Goal: Task Accomplishment & Management: Use online tool/utility

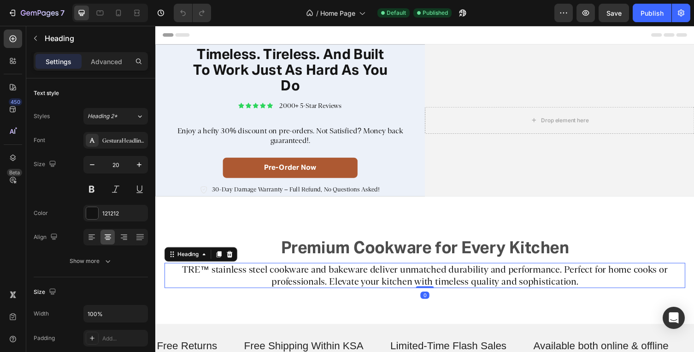
click at [224, 277] on h2 "TRE™ stainless steel cookware and bakeware deliver unmatched durability and per…" at bounding box center [431, 282] width 534 height 26
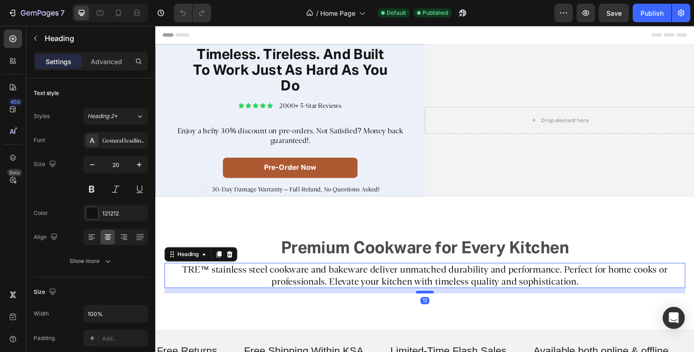
drag, startPoint x: 436, startPoint y: 294, endPoint x: 437, endPoint y: 300, distance: 6.0
click at [437, 300] on div at bounding box center [431, 298] width 18 height 3
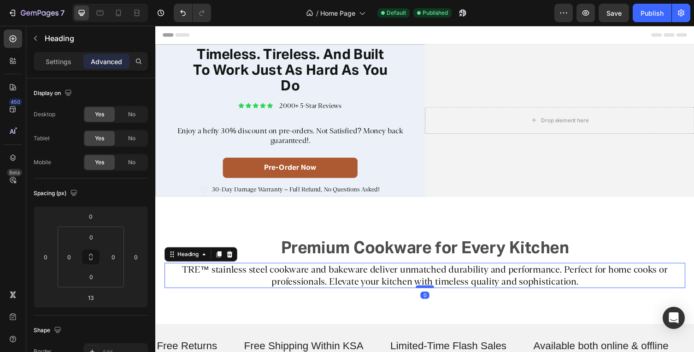
drag, startPoint x: 437, startPoint y: 300, endPoint x: 437, endPoint y: 294, distance: 6.0
click at [437, 294] on div at bounding box center [431, 293] width 18 height 3
type input "0"
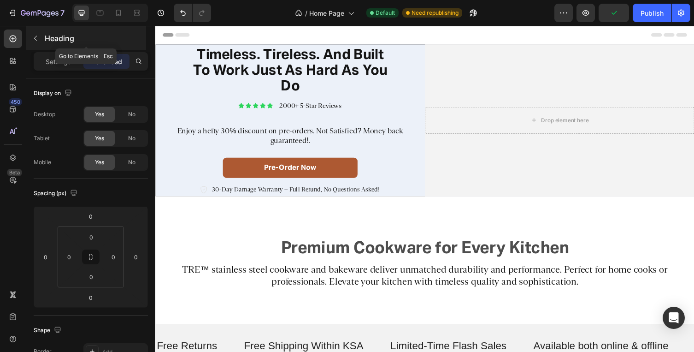
click at [33, 35] on icon "button" at bounding box center [35, 38] width 7 height 7
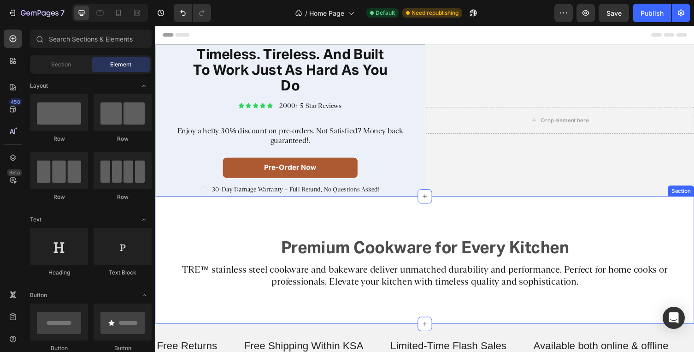
click at [275, 230] on div "Premium Cookware for Every Kitchen Text Block Row TRE™ stainless steel cookware…" at bounding box center [431, 265] width 553 height 131
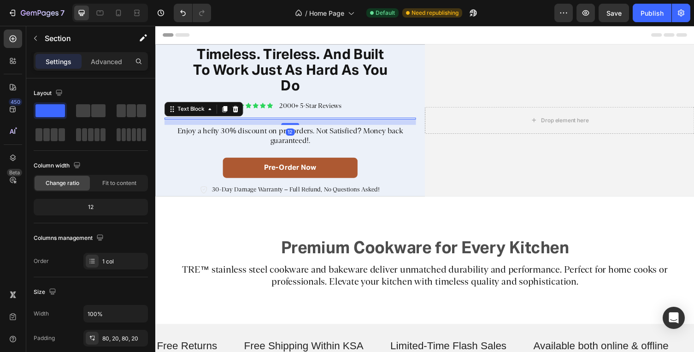
click at [302, 120] on div at bounding box center [293, 121] width 258 height 2
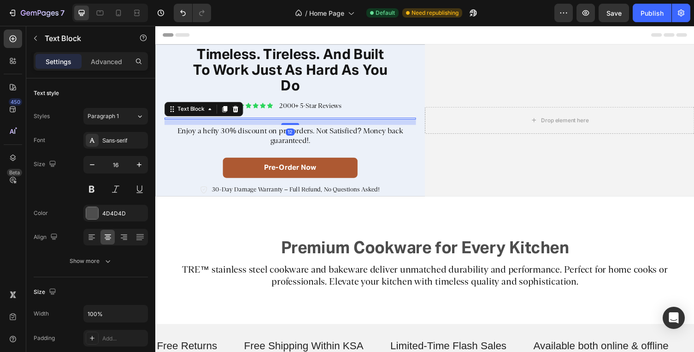
click at [64, 64] on p "Settings" at bounding box center [59, 62] width 26 height 10
click at [107, 64] on p "Advanced" at bounding box center [106, 62] width 31 height 10
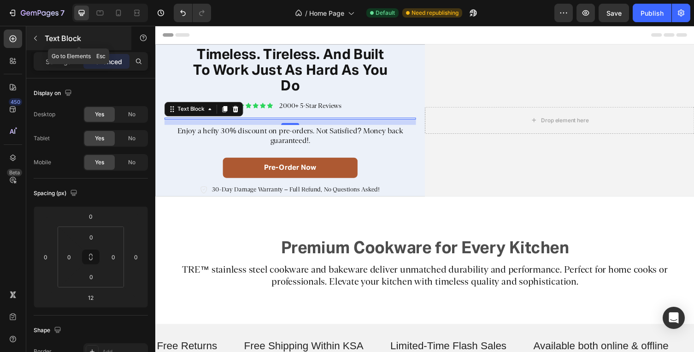
click at [36, 39] on icon "button" at bounding box center [35, 38] width 7 height 7
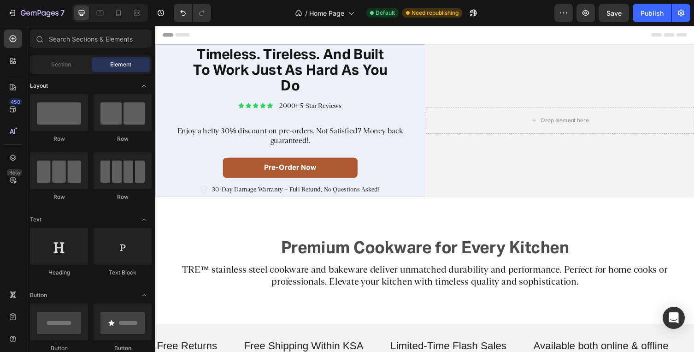
click at [98, 86] on div "Layout" at bounding box center [91, 85] width 122 height 9
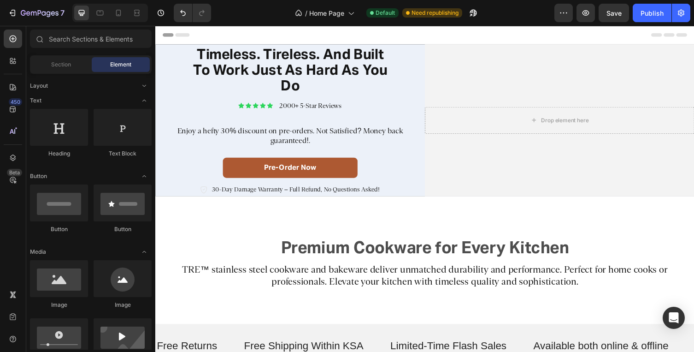
click at [123, 64] on span "Element" at bounding box center [120, 64] width 21 height 8
click at [144, 84] on icon "Toggle open" at bounding box center [144, 85] width 7 height 7
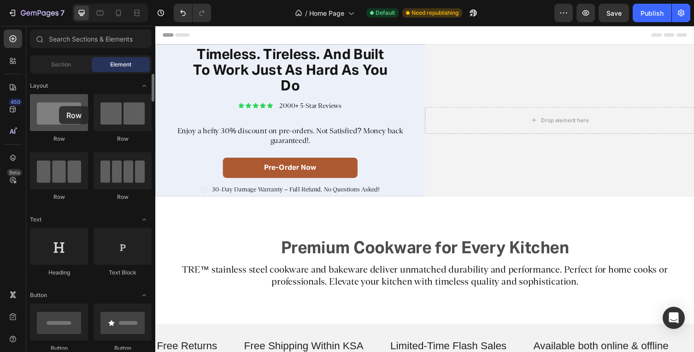
drag, startPoint x: 57, startPoint y: 121, endPoint x: 57, endPoint y: 105, distance: 15.2
click at [58, 105] on div at bounding box center [59, 112] width 58 height 37
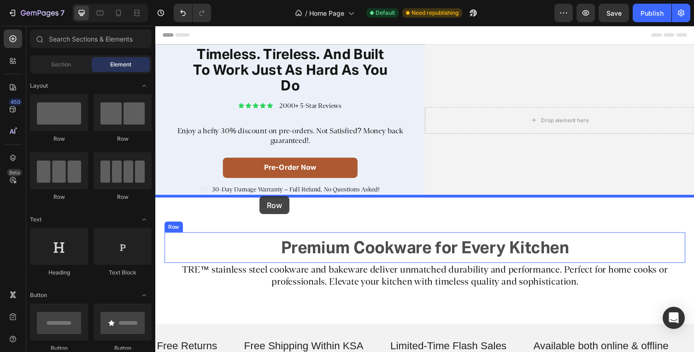
drag, startPoint x: 216, startPoint y: 146, endPoint x: 262, endPoint y: 200, distance: 71.9
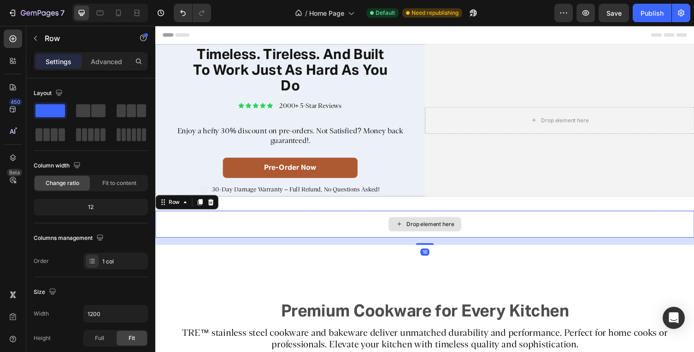
click at [290, 230] on div "Drop element here" at bounding box center [431, 229] width 553 height 28
click at [350, 228] on div "Drop element here" at bounding box center [431, 229] width 553 height 28
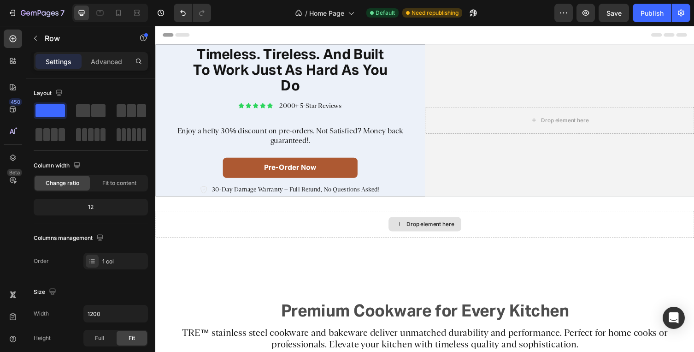
click at [438, 229] on div "Drop element here" at bounding box center [437, 228] width 49 height 7
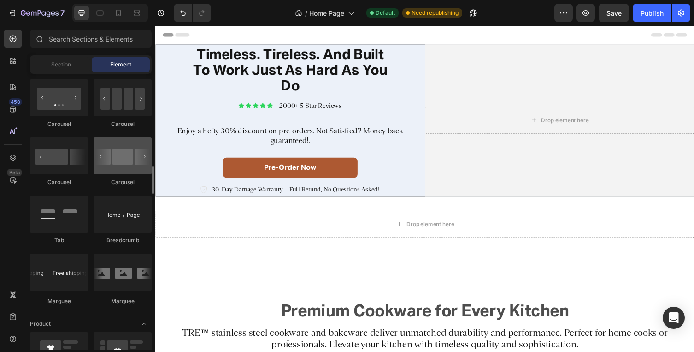
scroll to position [940, 0]
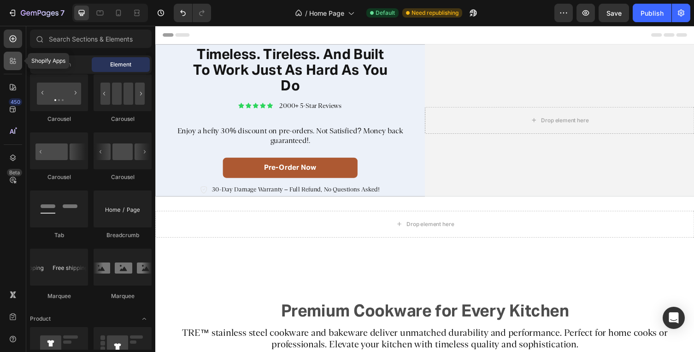
click at [12, 58] on icon at bounding box center [11, 59] width 3 height 3
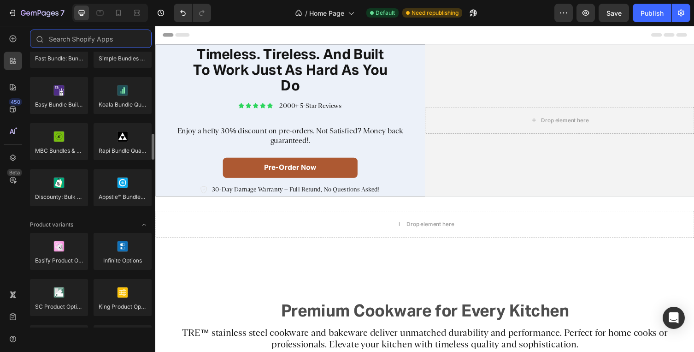
scroll to position [860, 0]
click at [93, 210] on div "Pumper Bundles Volume Discount Bundler Frequently Bought Together Kaching Bundl…" at bounding box center [91, 53] width 122 height 322
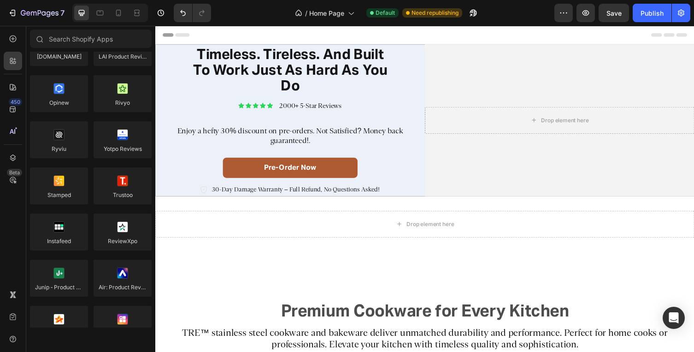
scroll to position [0, 0]
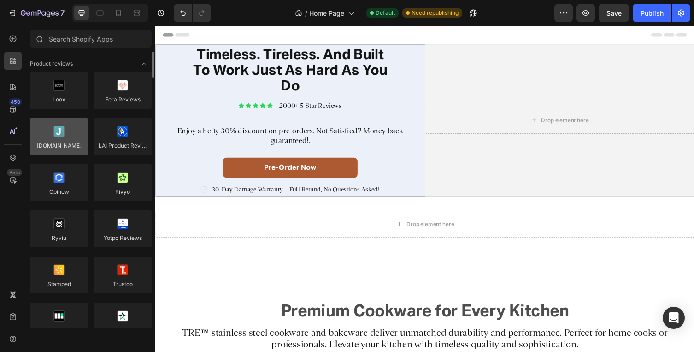
click at [68, 141] on div at bounding box center [59, 136] width 58 height 37
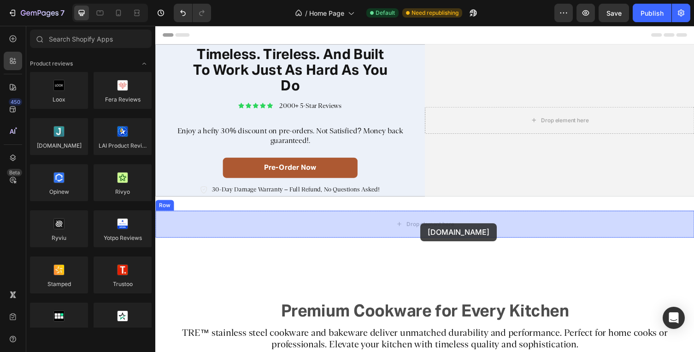
drag, startPoint x: 213, startPoint y: 168, endPoint x: 427, endPoint y: 228, distance: 222.0
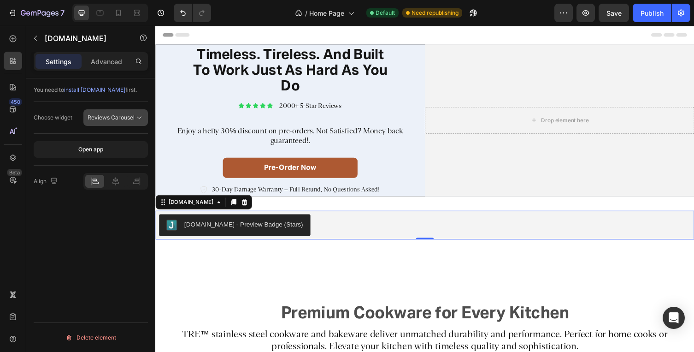
click at [120, 120] on span "Reviews Carousel" at bounding box center [111, 117] width 47 height 7
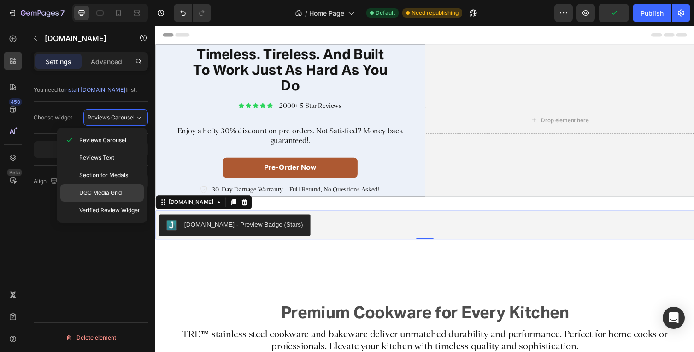
click at [116, 191] on span "UGC Media Grid" at bounding box center [100, 192] width 42 height 8
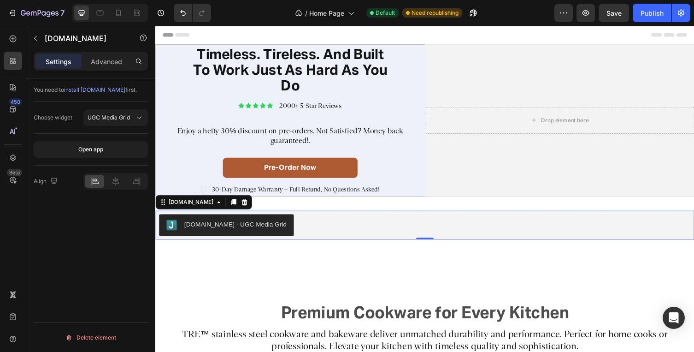
click at [117, 127] on div "Choose widget UGC Media Grid" at bounding box center [91, 118] width 114 height 32
click at [117, 122] on div "UGC Media Grid" at bounding box center [116, 117] width 56 height 9
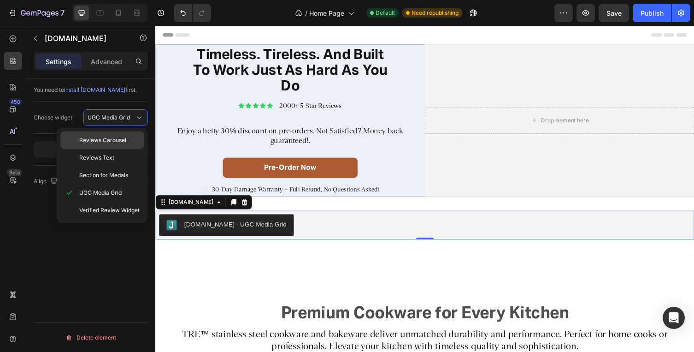
click at [117, 143] on span "Reviews Carousel" at bounding box center [102, 140] width 47 height 8
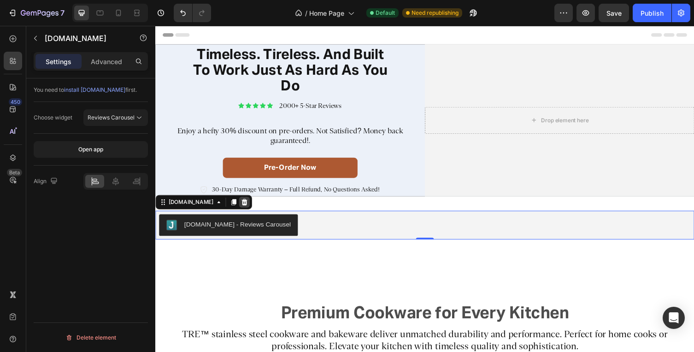
click at [243, 206] on icon at bounding box center [246, 206] width 7 height 7
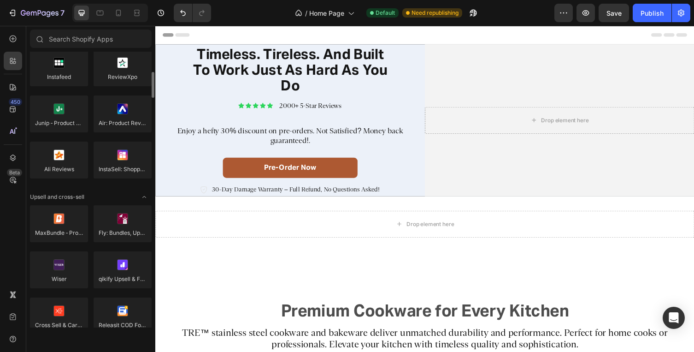
scroll to position [255, 0]
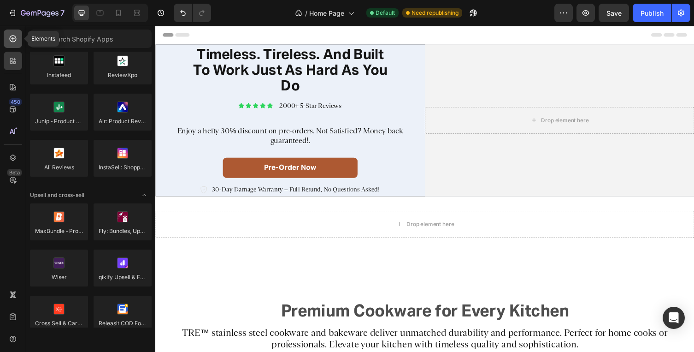
click at [4, 36] on div at bounding box center [13, 38] width 18 height 18
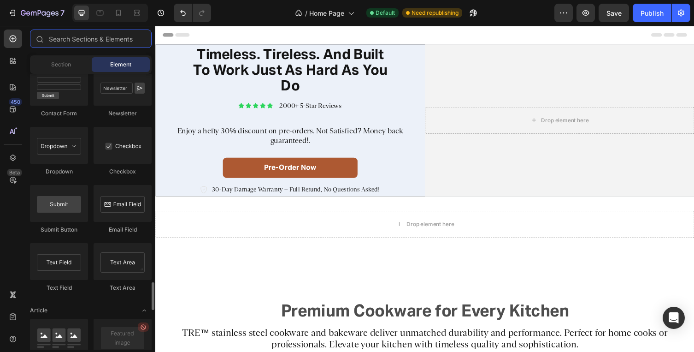
scroll to position [2116, 0]
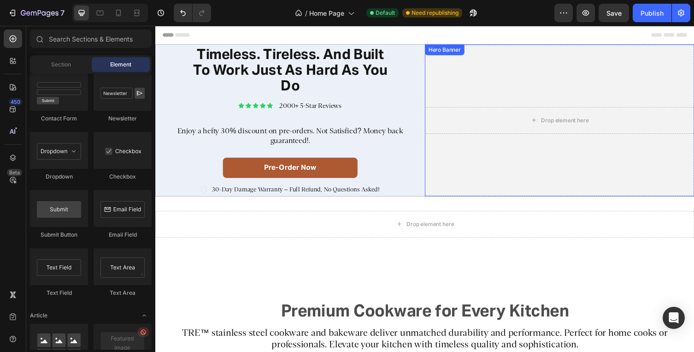
click at [516, 161] on video "Background Image" at bounding box center [570, 123] width 276 height 156
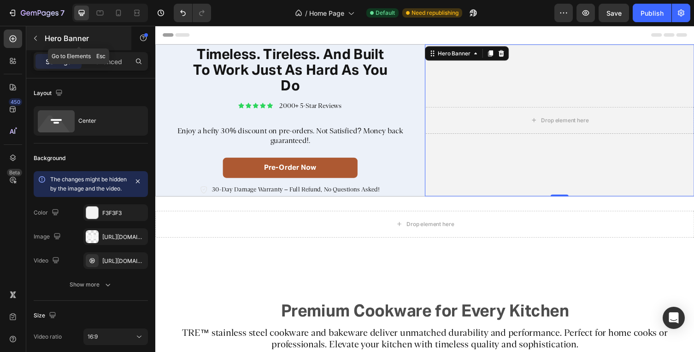
click at [36, 38] on icon "button" at bounding box center [35, 38] width 7 height 7
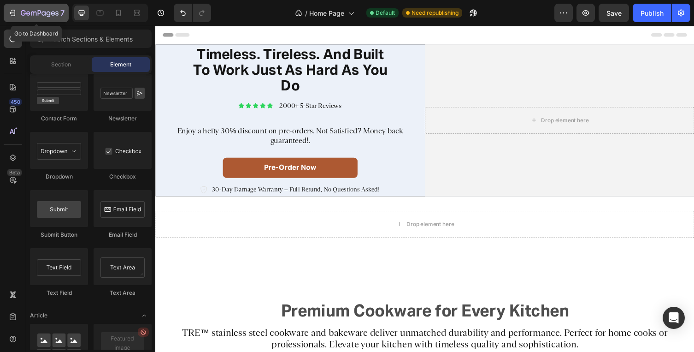
click at [12, 13] on icon "button" at bounding box center [12, 12] width 9 height 9
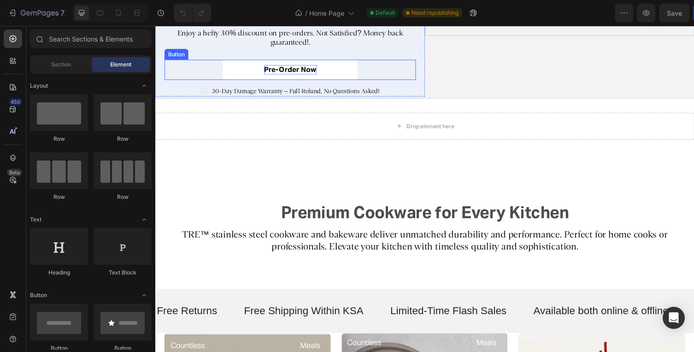
scroll to position [101, 0]
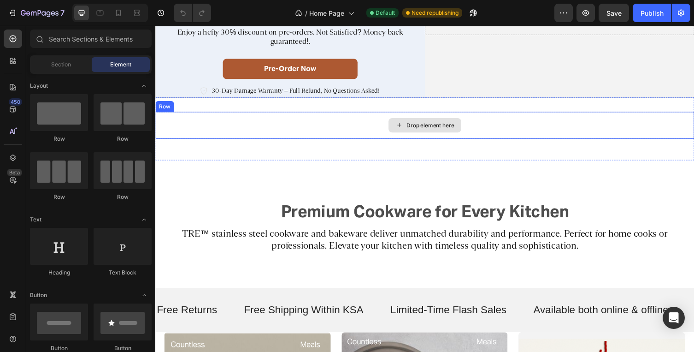
click at [290, 123] on div "Drop element here" at bounding box center [431, 128] width 553 height 28
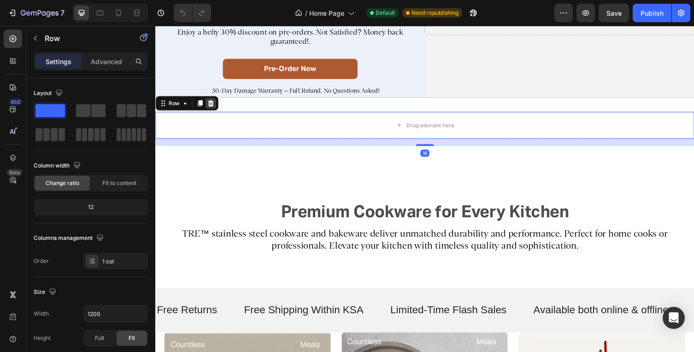
click at [210, 101] on icon at bounding box center [211, 104] width 7 height 7
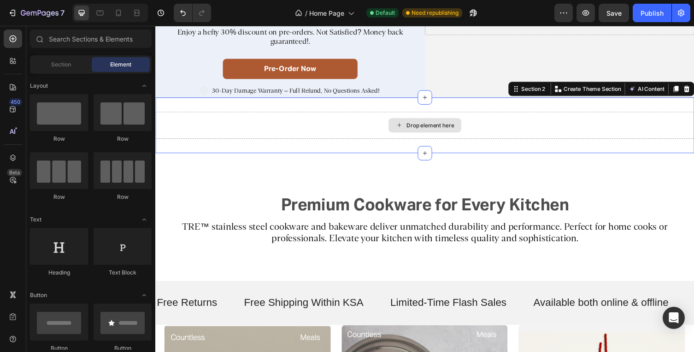
click at [240, 132] on div "Drop element here" at bounding box center [431, 128] width 553 height 28
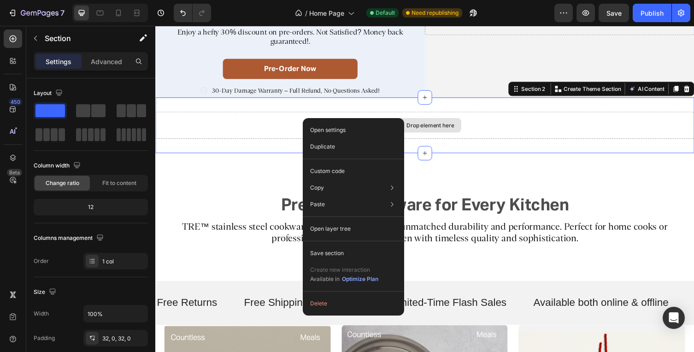
click at [272, 140] on div "Drop element here" at bounding box center [431, 128] width 553 height 28
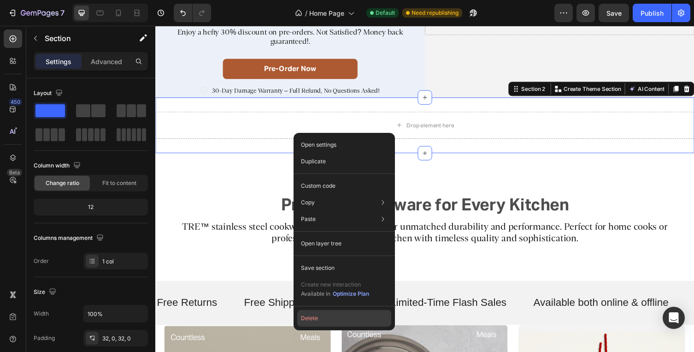
click at [327, 319] on button "Delete" at bounding box center [344, 318] width 94 height 17
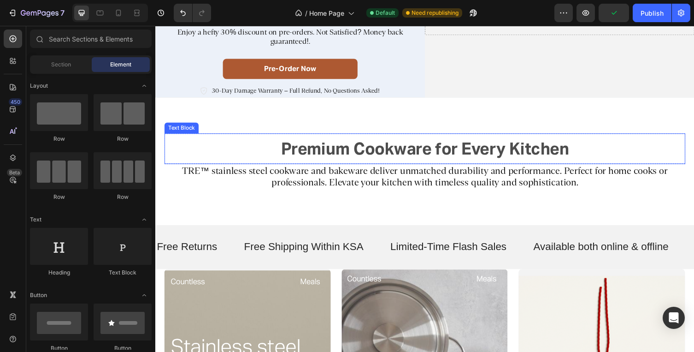
click at [394, 152] on strong "Premium Cookware for Every Kitchen" at bounding box center [431, 151] width 295 height 21
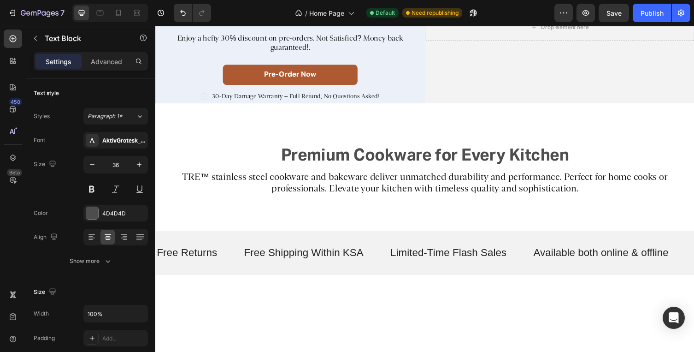
scroll to position [0, 0]
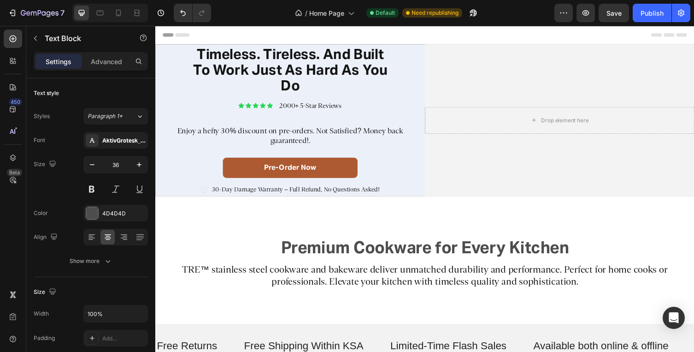
click at [234, 38] on div "Header" at bounding box center [432, 35] width 538 height 18
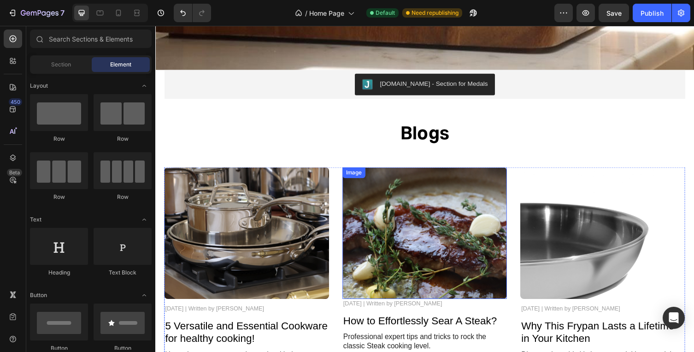
scroll to position [1549, 0]
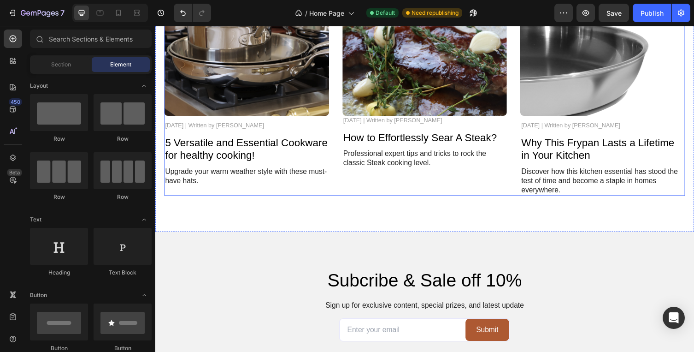
click at [353, 183] on div "Image November 5, 2024 | Written by Stella Hendriks Text Block How to Effortles…" at bounding box center [431, 91] width 169 height 217
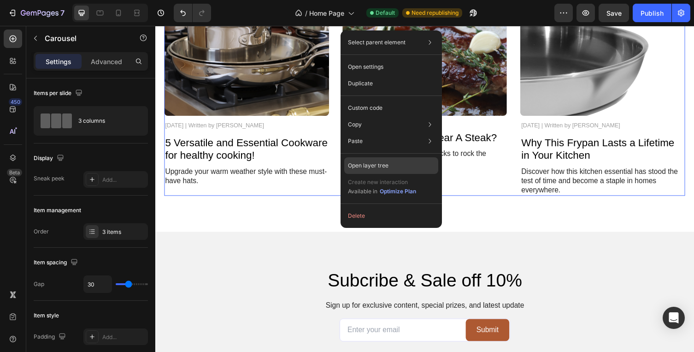
click at [375, 162] on p "Open layer tree" at bounding box center [368, 165] width 41 height 8
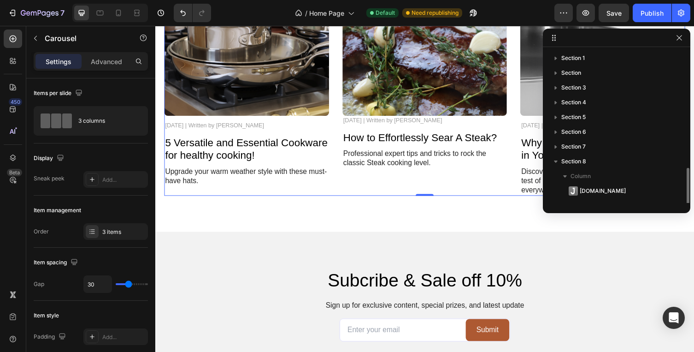
scroll to position [69, 0]
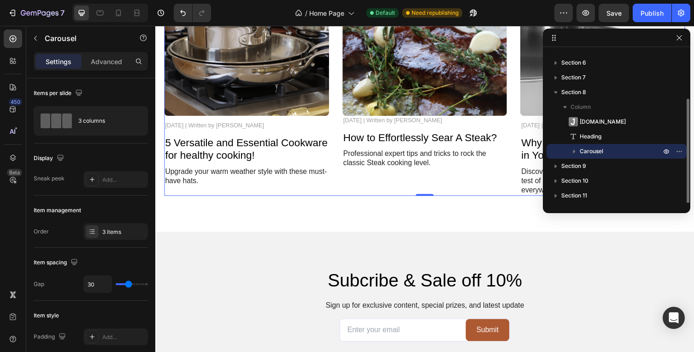
click at [574, 152] on icon "button" at bounding box center [573, 151] width 9 height 9
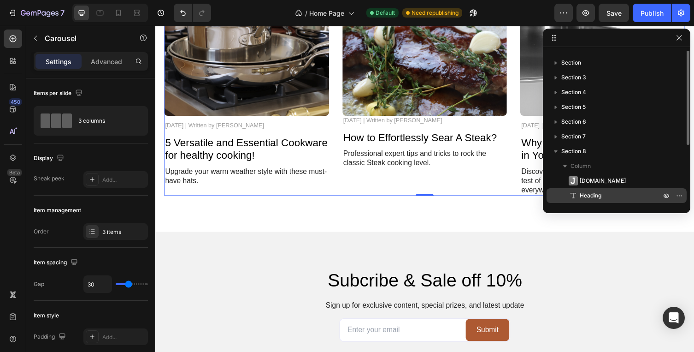
scroll to position [0, 0]
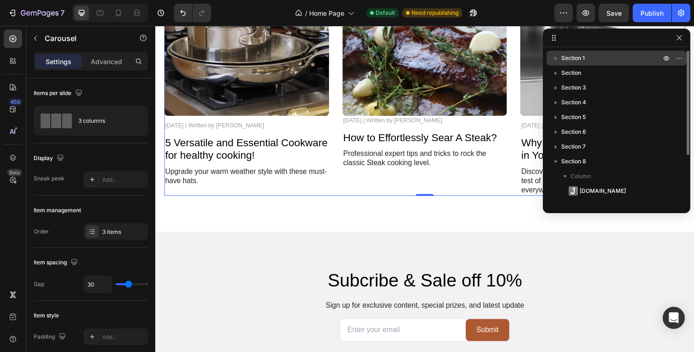
click at [557, 55] on icon "button" at bounding box center [555, 57] width 9 height 9
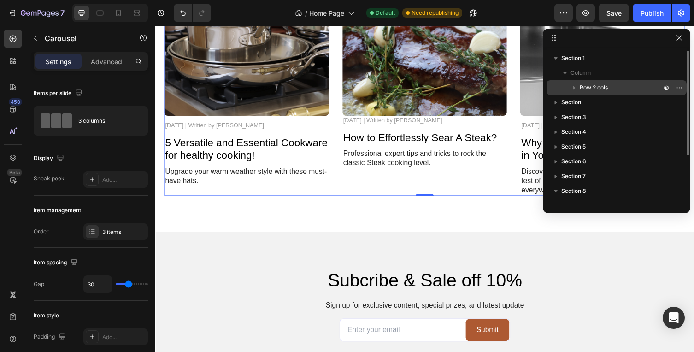
click at [572, 88] on icon "button" at bounding box center [573, 87] width 9 height 9
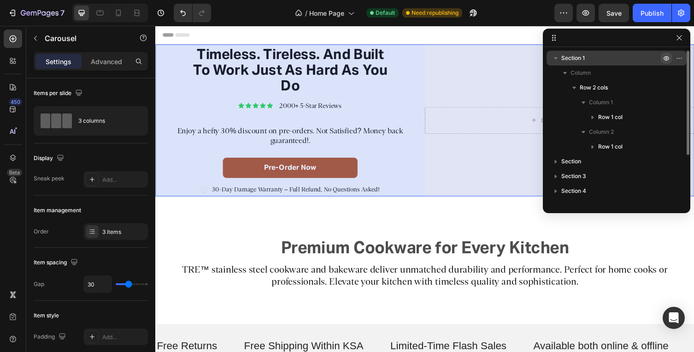
click at [666, 59] on icon "button" at bounding box center [666, 58] width 2 height 2
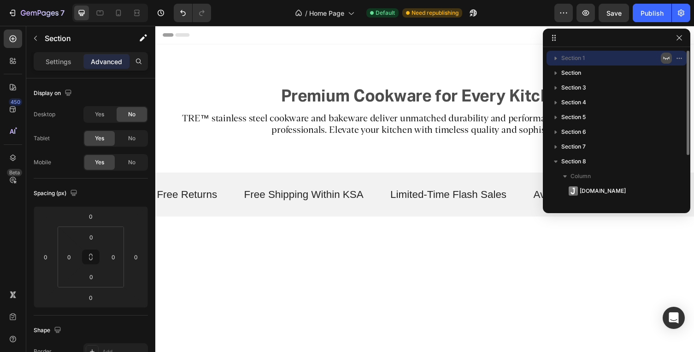
click at [666, 59] on icon "button" at bounding box center [665, 57] width 7 height 7
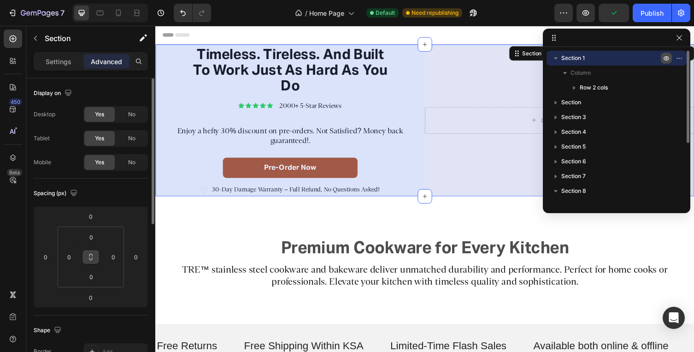
drag, startPoint x: 91, startPoint y: 256, endPoint x: 83, endPoint y: 255, distance: 7.8
click at [83, 255] on button at bounding box center [91, 256] width 18 height 15
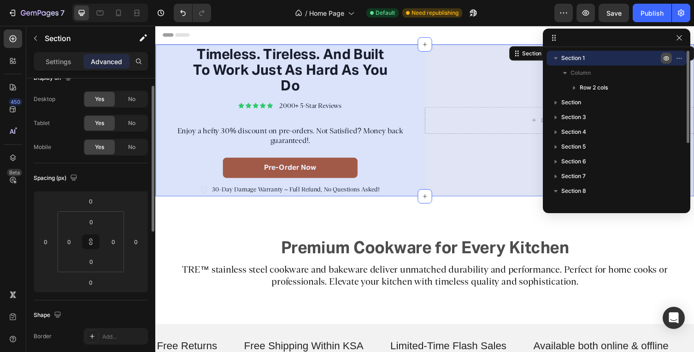
scroll to position [16, 0]
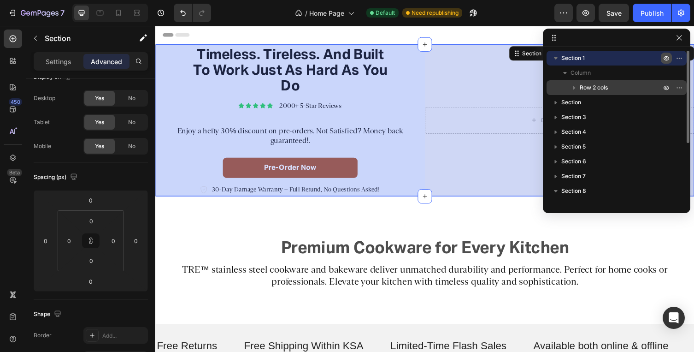
click at [576, 88] on icon "button" at bounding box center [573, 87] width 9 height 9
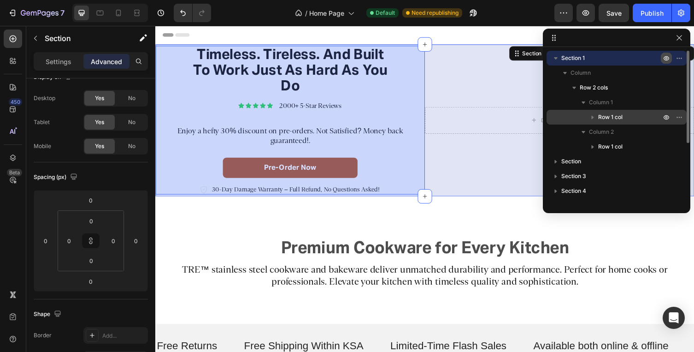
click at [593, 116] on icon "button" at bounding box center [592, 116] width 9 height 9
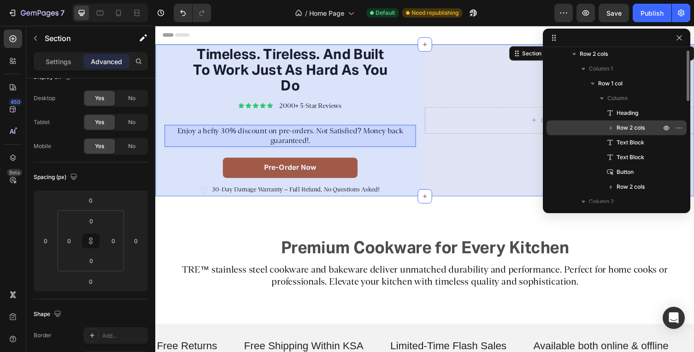
scroll to position [36, 0]
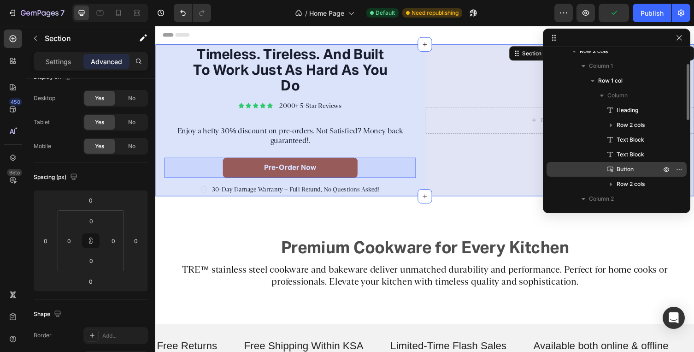
click at [616, 165] on span "Button" at bounding box center [624, 168] width 17 height 9
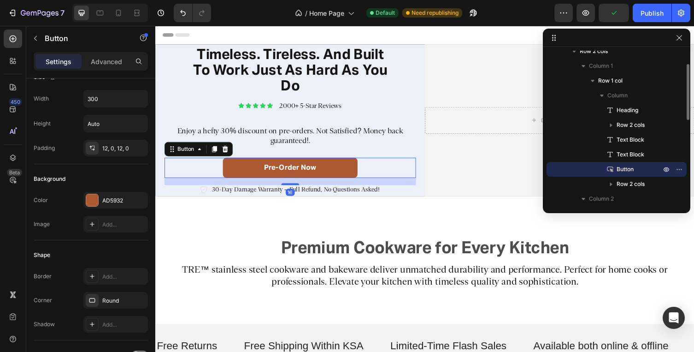
scroll to position [0, 0]
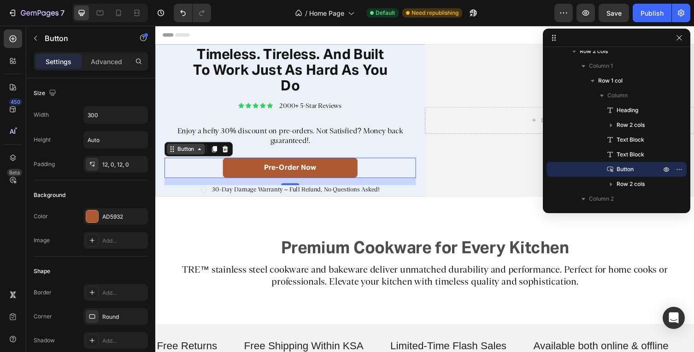
click at [186, 154] on div "Button" at bounding box center [186, 152] width 21 height 8
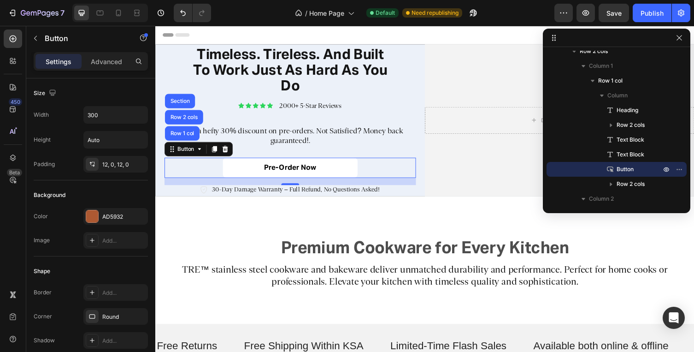
click at [261, 175] on link "Pre-order Now" at bounding box center [293, 171] width 138 height 21
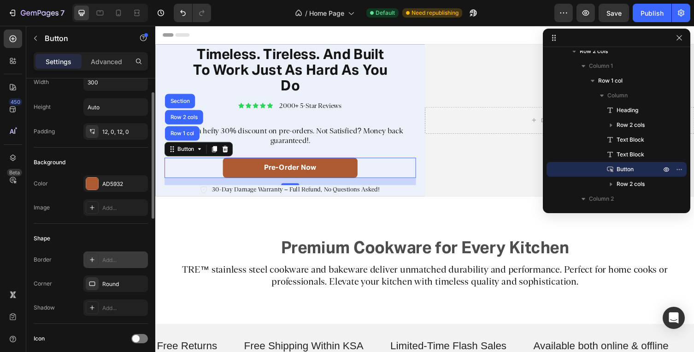
scroll to position [35, 0]
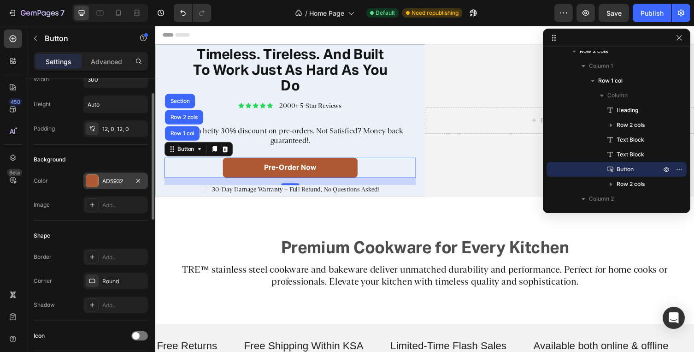
click at [88, 185] on div at bounding box center [92, 181] width 12 height 12
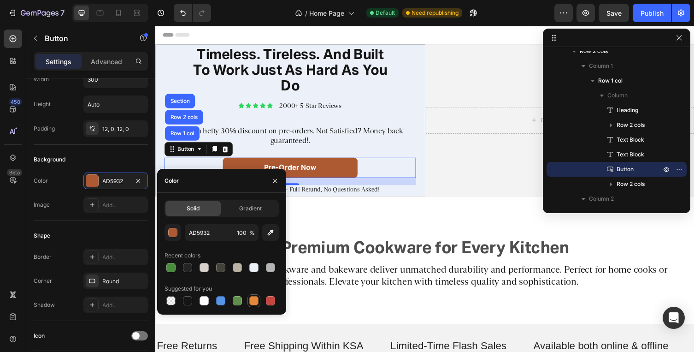
click at [254, 302] on div at bounding box center [253, 300] width 9 height 9
click at [275, 235] on icon "button" at bounding box center [270, 232] width 9 height 9
type input "001E36"
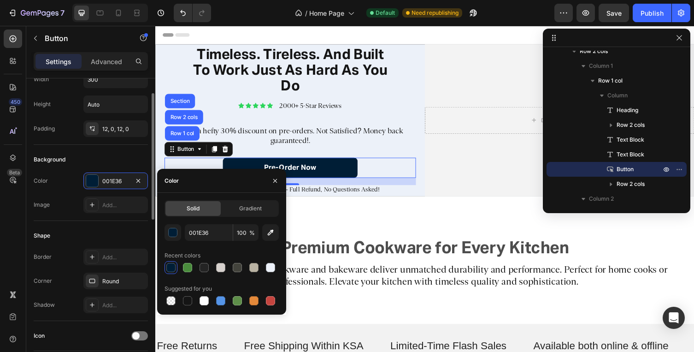
click at [113, 153] on div "Background" at bounding box center [91, 159] width 114 height 15
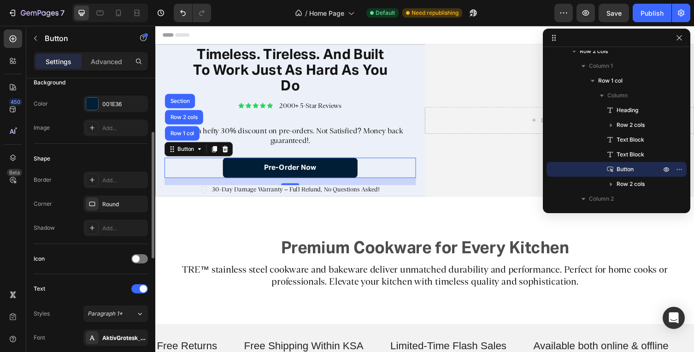
scroll to position [117, 0]
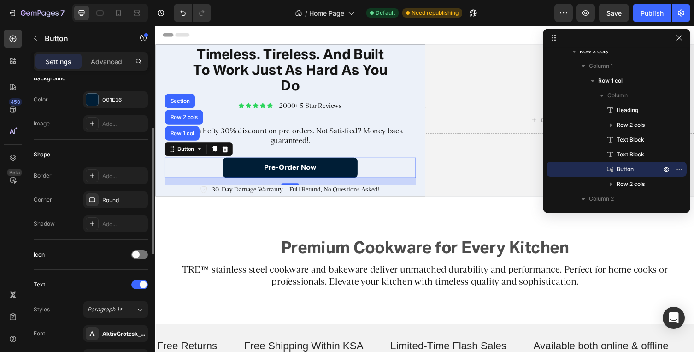
click at [47, 178] on div "Border" at bounding box center [43, 175] width 18 height 8
click at [90, 178] on icon at bounding box center [91, 175] width 7 height 7
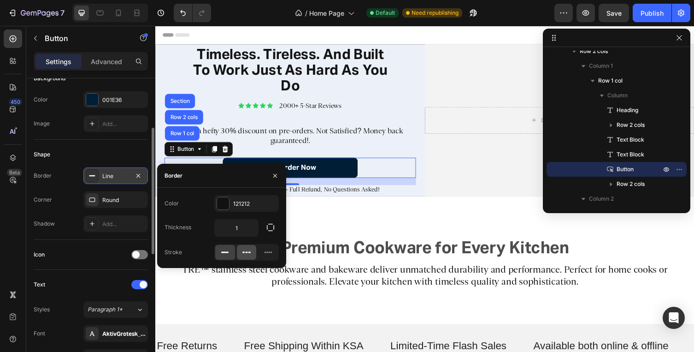
click at [243, 254] on icon at bounding box center [246, 251] width 9 height 9
click at [226, 254] on icon at bounding box center [224, 251] width 9 height 9
click at [275, 175] on icon "button" at bounding box center [275, 175] width 4 height 4
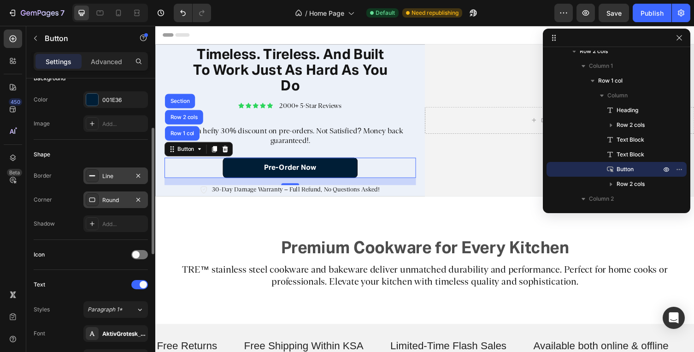
click at [116, 199] on div "Round" at bounding box center [115, 200] width 27 height 8
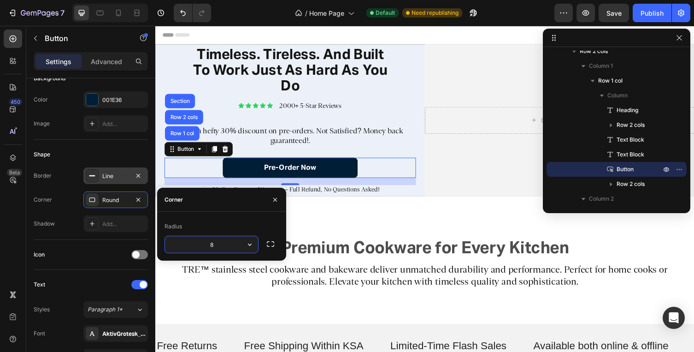
click at [207, 243] on input "8" at bounding box center [211, 244] width 93 height 17
click at [249, 242] on icon "button" at bounding box center [249, 244] width 9 height 9
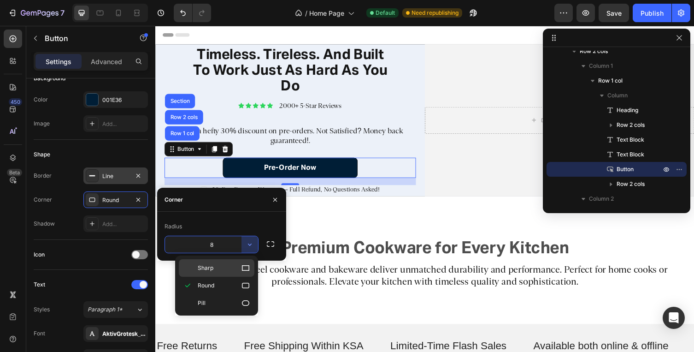
click at [226, 271] on p "Sharp" at bounding box center [224, 267] width 53 height 9
type input "0"
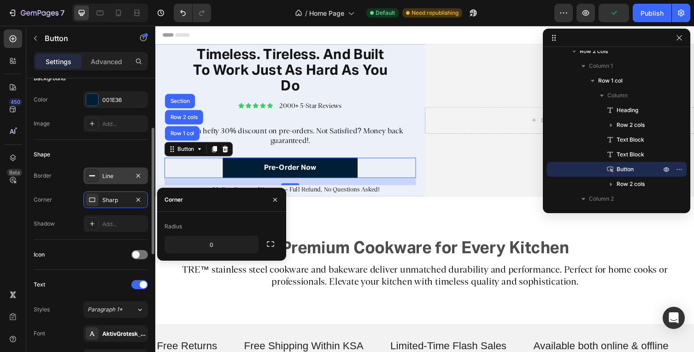
click at [121, 154] on div "Shape" at bounding box center [91, 154] width 114 height 15
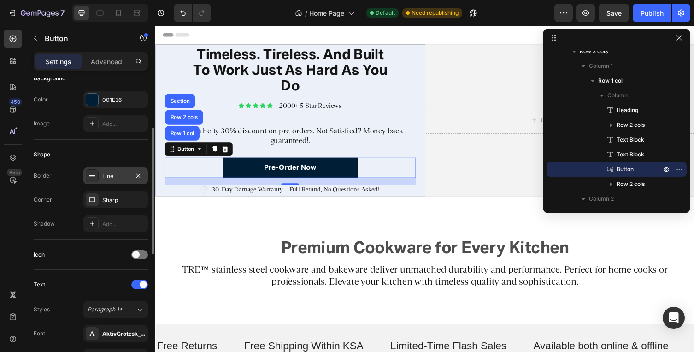
click at [53, 228] on div "Shadow" at bounding box center [44, 223] width 21 height 15
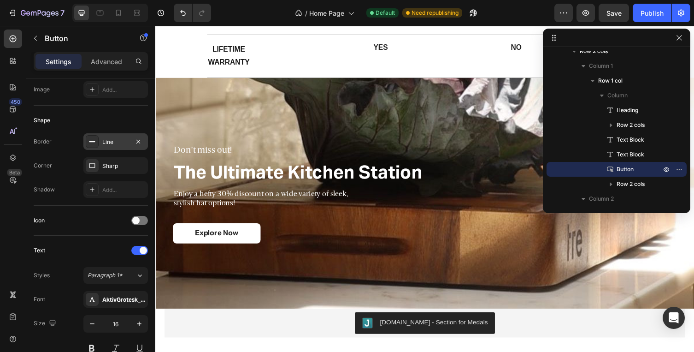
scroll to position [1163, 0]
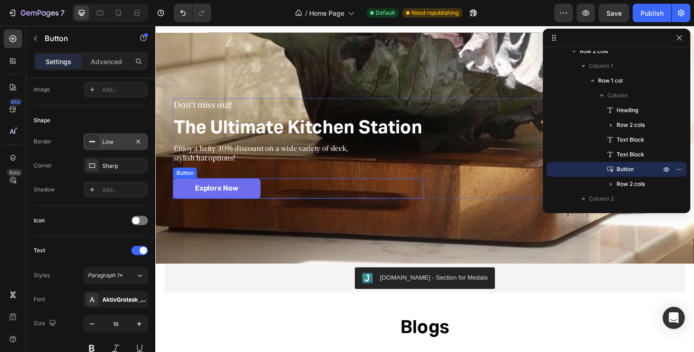
click at [248, 198] on link "Explore Now" at bounding box center [218, 192] width 90 height 21
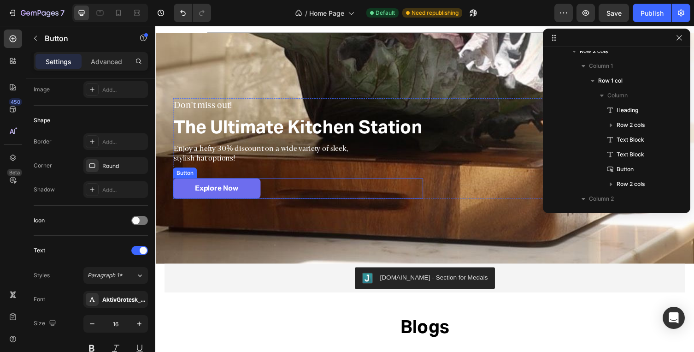
scroll to position [351, 0]
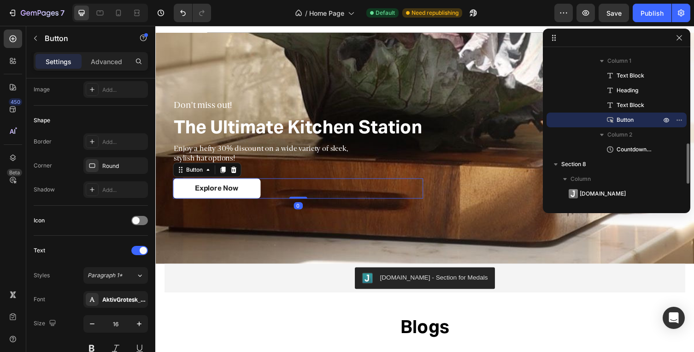
click at [615, 118] on p "Button" at bounding box center [628, 119] width 46 height 9
click at [105, 167] on div "Round" at bounding box center [115, 166] width 27 height 8
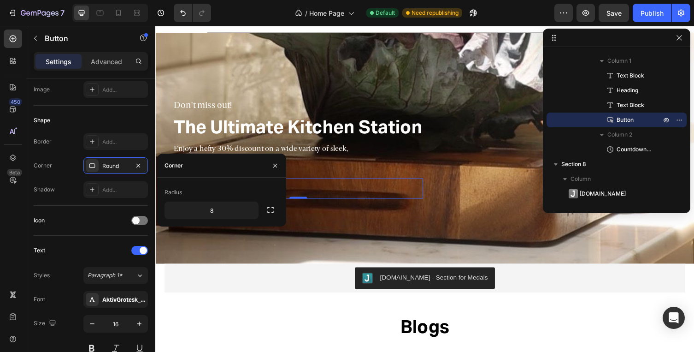
click at [176, 159] on div "Corner" at bounding box center [173, 165] width 18 height 15
click at [114, 167] on div "Round" at bounding box center [115, 166] width 27 height 8
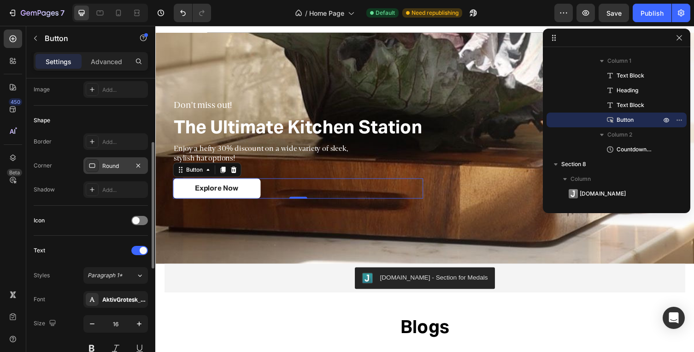
click at [94, 166] on icon at bounding box center [91, 165] width 7 height 7
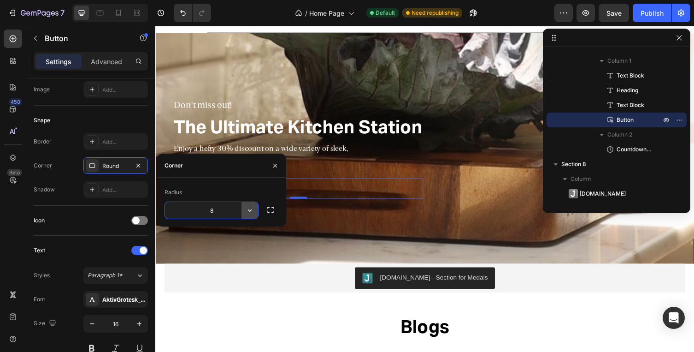
click at [247, 211] on icon "button" at bounding box center [249, 209] width 9 height 9
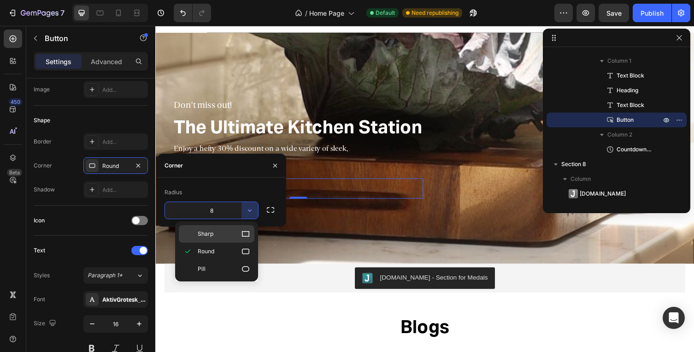
click at [226, 235] on p "Sharp" at bounding box center [224, 233] width 53 height 9
type input "0"
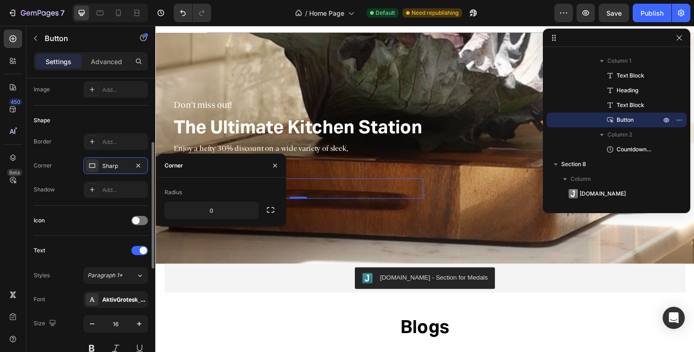
click at [52, 190] on div "Shadow" at bounding box center [44, 189] width 21 height 8
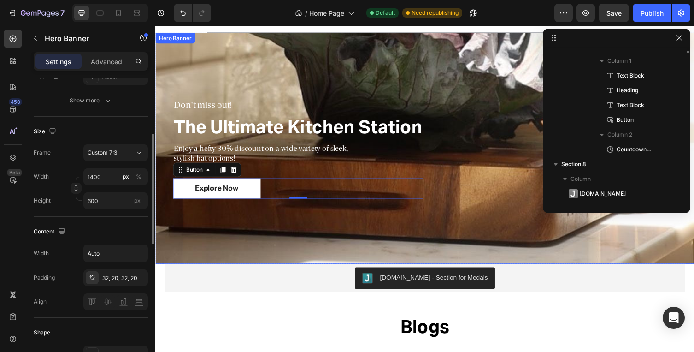
click at [265, 241] on div "Background Image" at bounding box center [431, 151] width 553 height 237
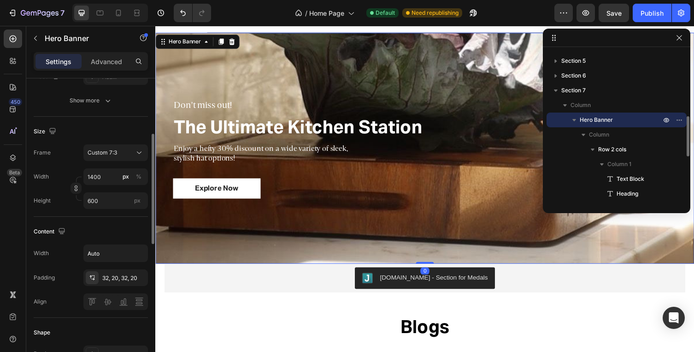
scroll to position [0, 0]
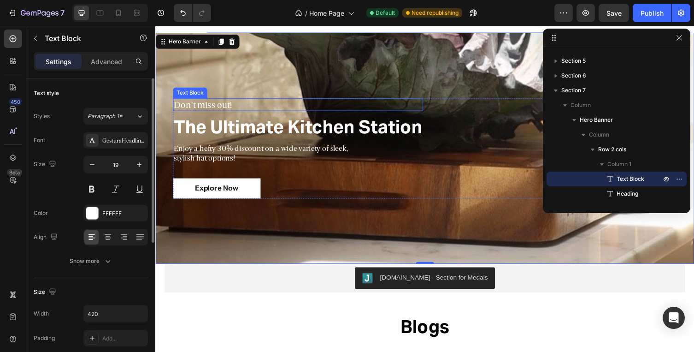
click at [223, 108] on p "Don’t miss out!" at bounding box center [270, 107] width 192 height 12
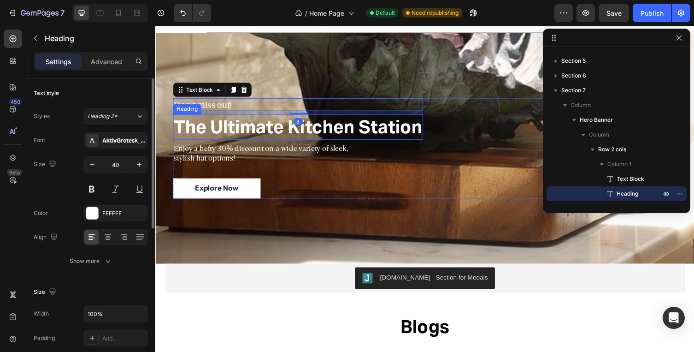
click at [223, 131] on strong "The Ultimate Kitchen Station" at bounding box center [301, 128] width 255 height 23
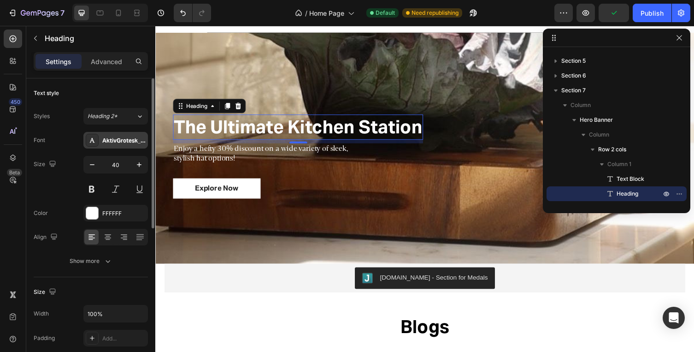
click at [111, 141] on div "AktivGrotesk_Bd" at bounding box center [123, 140] width 43 height 8
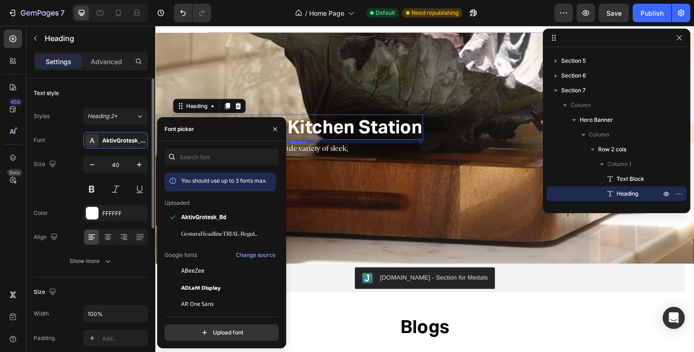
click at [66, 149] on div "Font AktivGrotesk_Bd Size 40 Color FFFFFF Align Show more" at bounding box center [91, 200] width 114 height 137
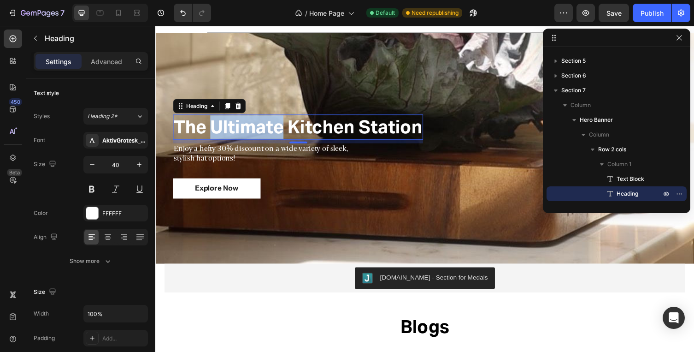
click at [273, 127] on strong "The Ultimate Kitchen Station" at bounding box center [301, 128] width 255 height 23
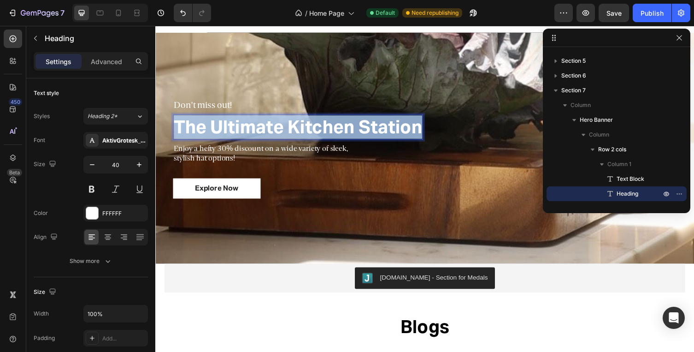
click at [273, 127] on strong "The Ultimate Kitchen Station" at bounding box center [301, 128] width 255 height 23
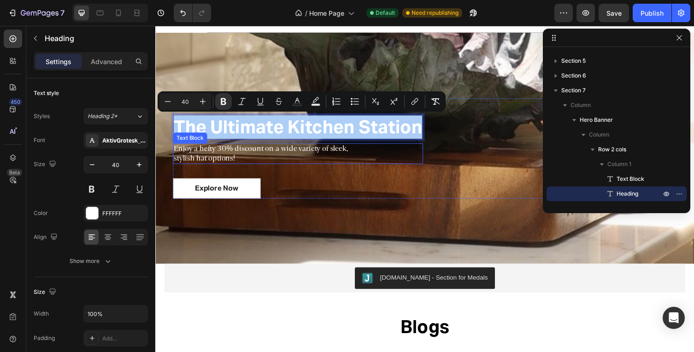
click at [217, 158] on p "Enjoy a hefty 30% discount on a wide variety of sleek, stylish hat options!" at bounding box center [270, 156] width 192 height 19
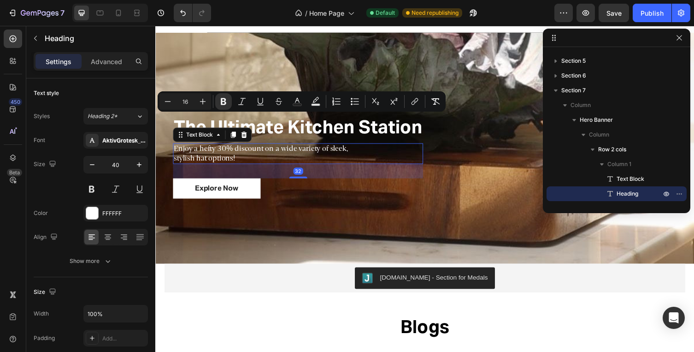
scroll to position [336, 0]
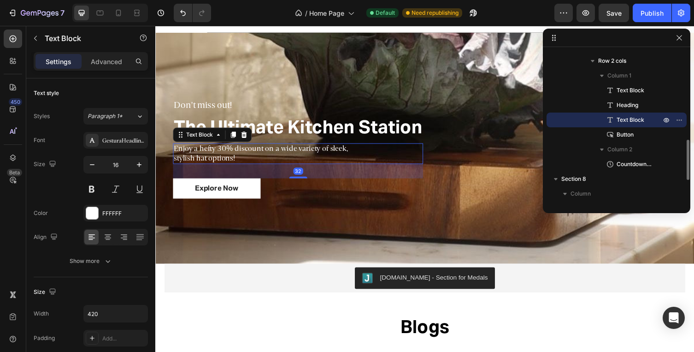
click at [197, 162] on p "Enjoy a hefty 30% discount on a wide variety of sleek, stylish hat options!" at bounding box center [270, 156] width 192 height 19
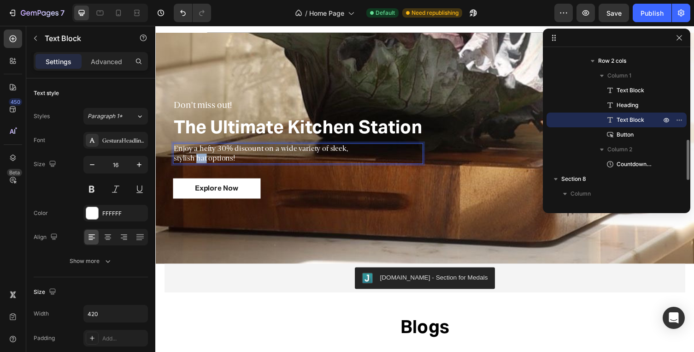
click at [197, 162] on p "Enjoy a hefty 30% discount on a wide variety of sleek, stylish hat options!" at bounding box center [270, 156] width 192 height 19
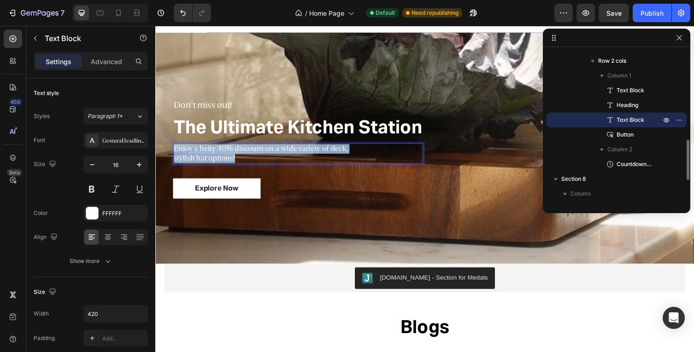
click at [197, 162] on p "Enjoy a hefty 30% discount on a wide variety of sleek, stylish hat options!" at bounding box center [270, 156] width 192 height 19
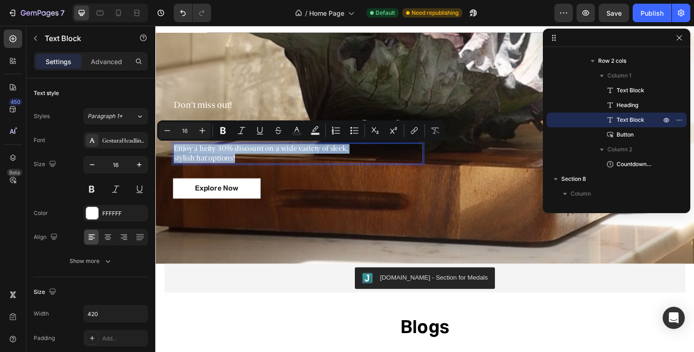
click at [197, 162] on p "Enjoy a hefty 30% discount on a wide variety of sleek, stylish hat options!" at bounding box center [270, 156] width 192 height 19
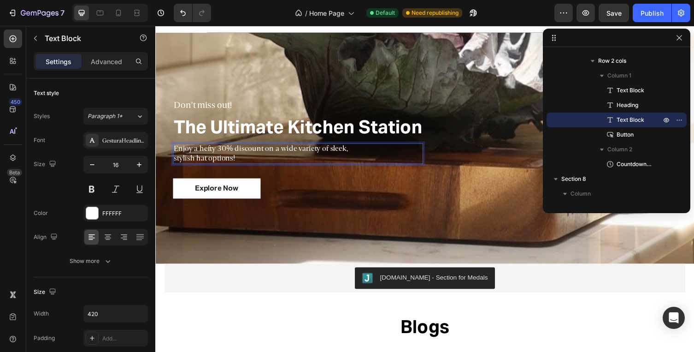
click at [252, 163] on p "Enjoy a hefty 30% discount on a wide variety of sleek, stylish hat options!" at bounding box center [270, 156] width 192 height 19
click at [230, 152] on p "Enjoy a hefty 30% discount on a wide variety of sleek, stylish hat options!" at bounding box center [270, 156] width 192 height 19
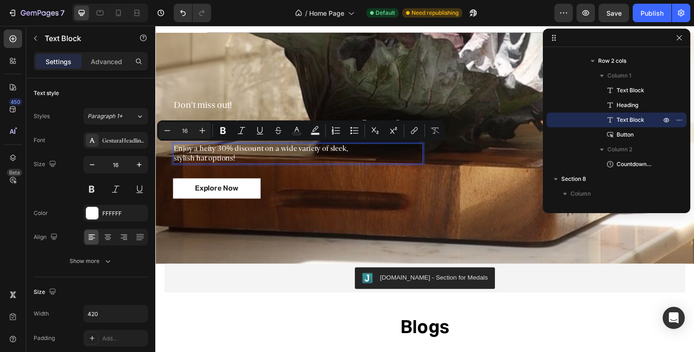
click at [225, 158] on p "Enjoy a hefty 30% discount on a wide variety of sleek, stylish hat options!" at bounding box center [270, 156] width 192 height 19
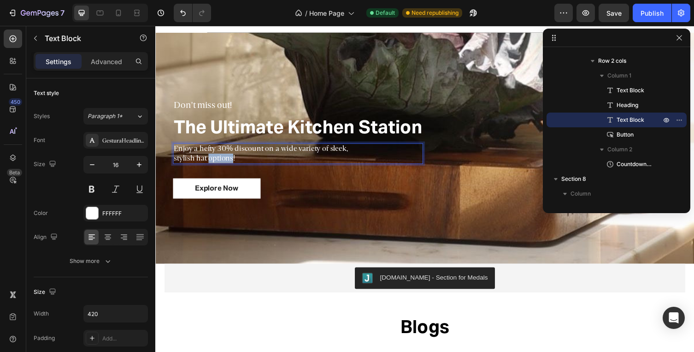
click at [225, 158] on p "Enjoy a hefty 30% discount on a wide variety of sleek, stylish hat options!" at bounding box center [270, 156] width 192 height 19
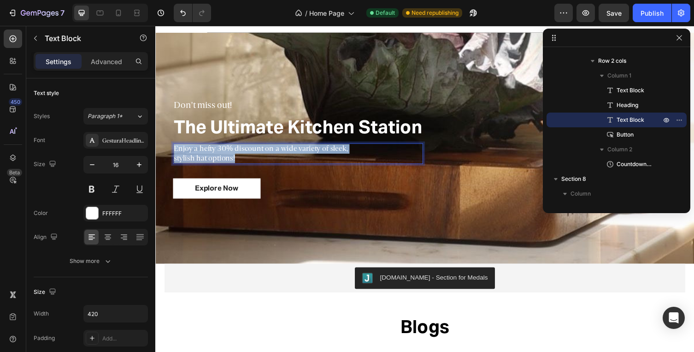
click at [225, 158] on p "Enjoy a hefty 30% discount on a wide variety of sleek, stylish hat options!" at bounding box center [270, 156] width 192 height 19
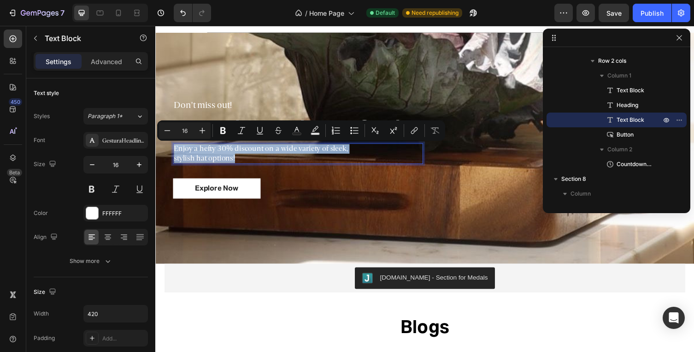
click at [205, 158] on p "Enjoy a hefty 30% discount on a wide variety of sleek, stylish hat options!" at bounding box center [270, 156] width 192 height 19
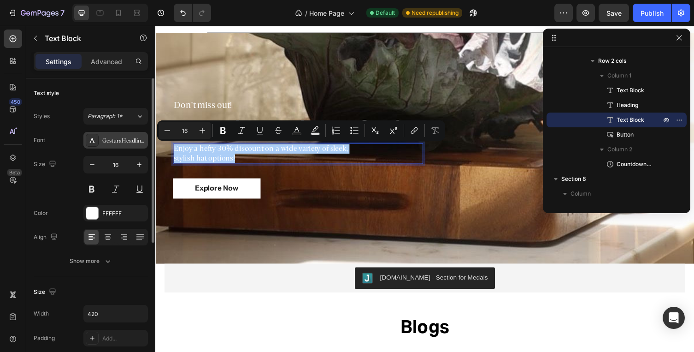
click at [93, 139] on icon at bounding box center [92, 140] width 5 height 5
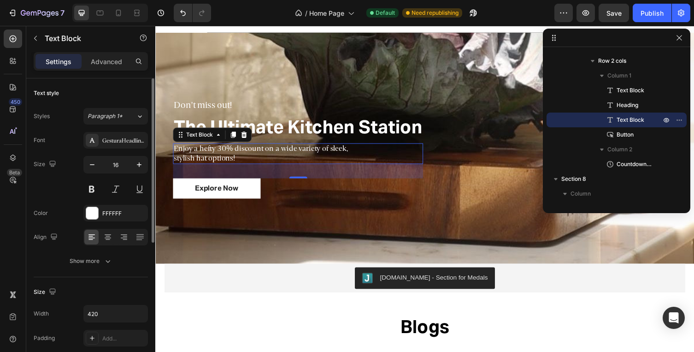
click at [78, 141] on div "Font GesturaHeadlineTRIAL-Regular 1" at bounding box center [91, 140] width 114 height 17
click at [100, 141] on div "GesturaHeadlineTRIAL-Regular 1" at bounding box center [115, 140] width 64 height 17
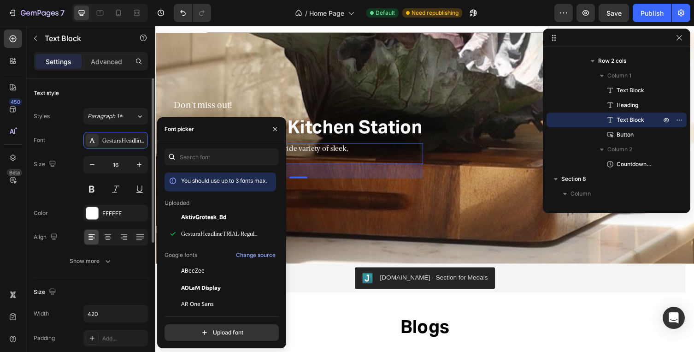
click at [64, 146] on div "Font GesturaHeadlineTRIAL-Regular 1" at bounding box center [91, 140] width 114 height 17
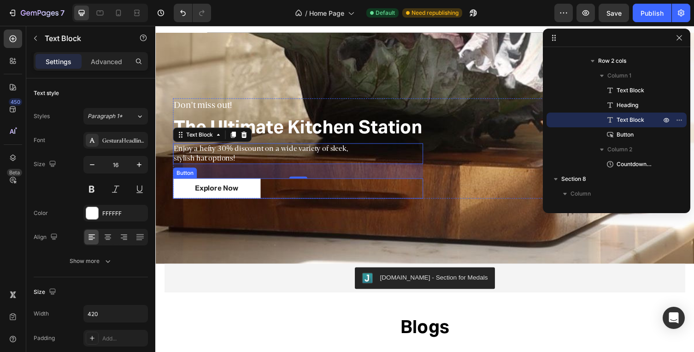
scroll to position [1131, 0]
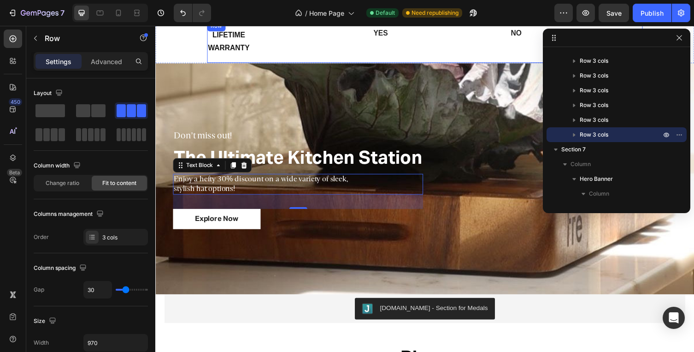
click at [331, 59] on div "YES Text Block NO Text Block LIFETIME WARRANTY Text Block Row" at bounding box center [431, 42] width 447 height 44
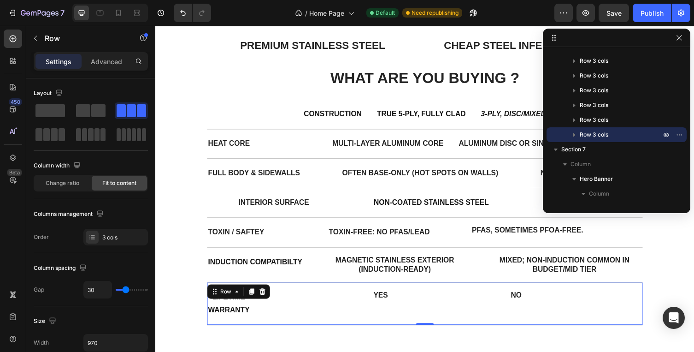
scroll to position [0, 0]
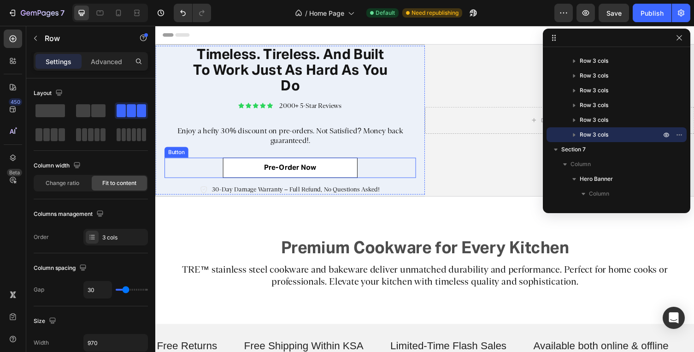
click at [242, 166] on link "Pre-order Now" at bounding box center [293, 171] width 138 height 21
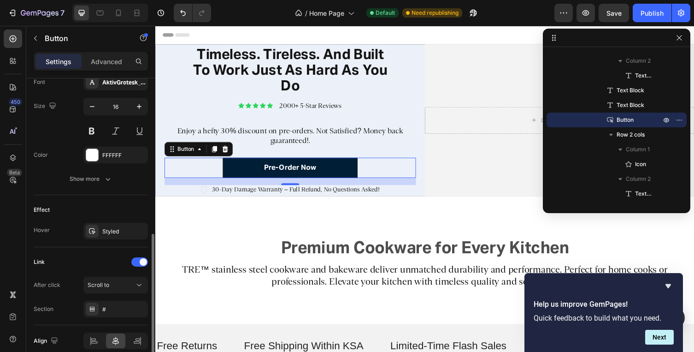
scroll to position [409, 0]
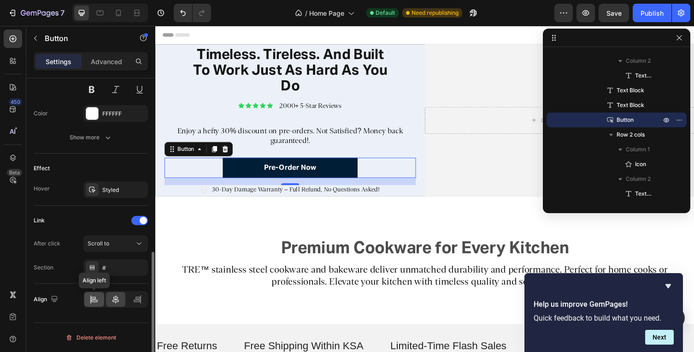
click at [93, 300] on icon at bounding box center [93, 298] width 9 height 9
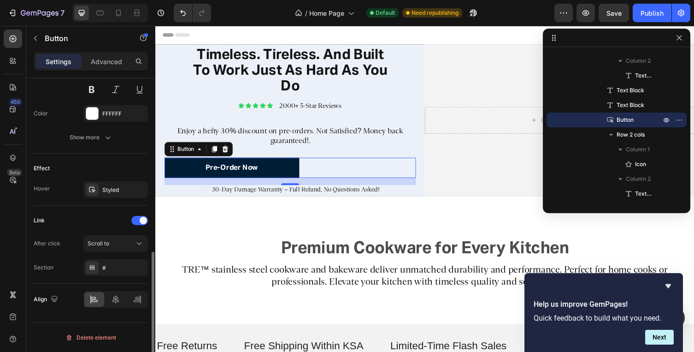
scroll to position [0, 0]
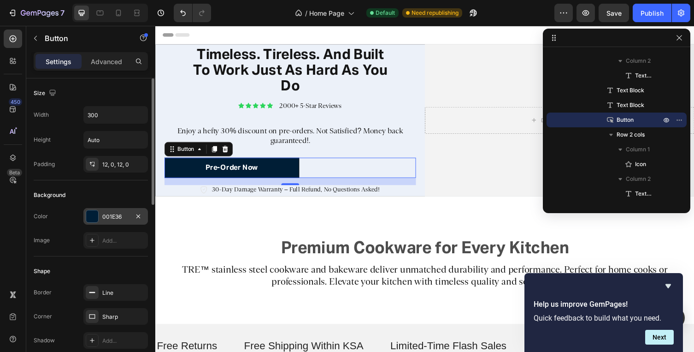
click at [94, 217] on div at bounding box center [92, 216] width 12 height 12
